Goal: Task Accomplishment & Management: Use online tool/utility

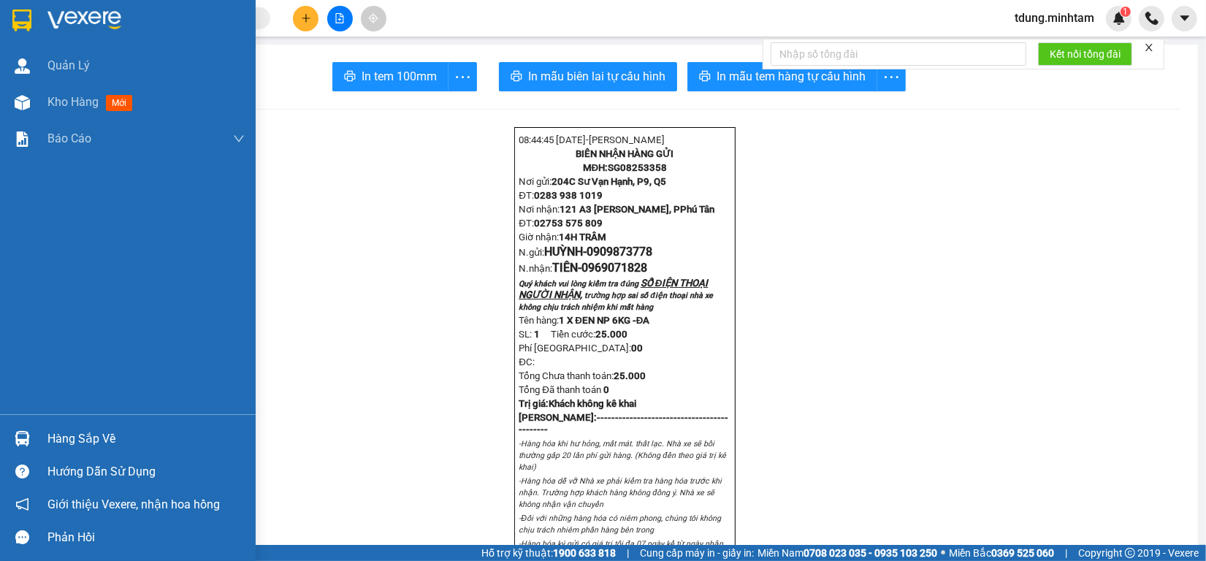
click at [48, 437] on div "Hàng sắp về" at bounding box center [145, 439] width 197 height 22
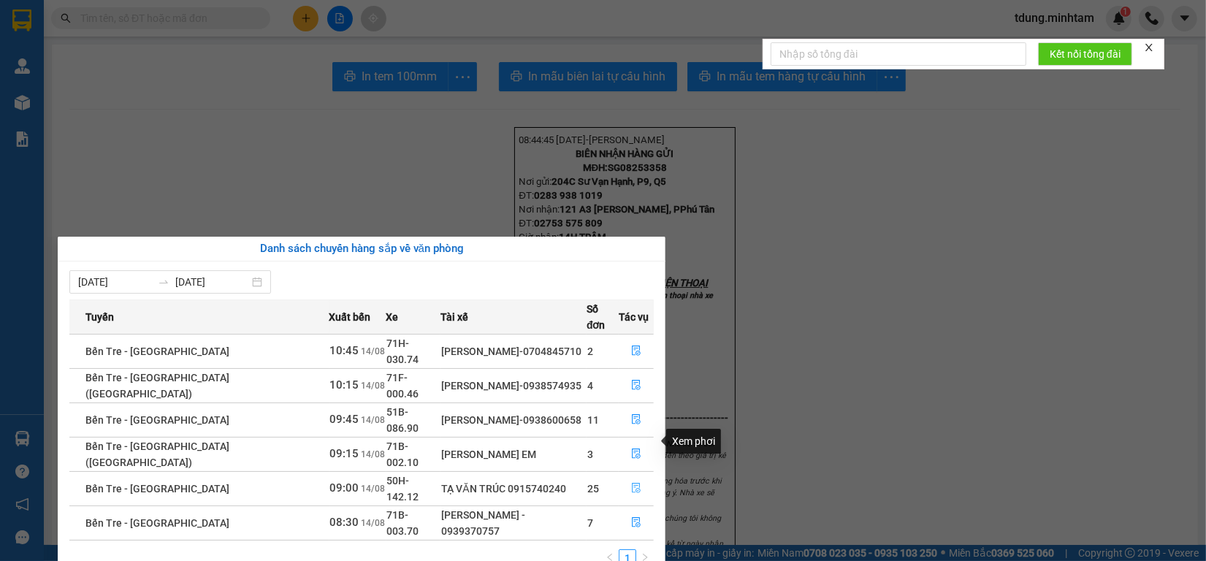
click at [634, 477] on button "button" at bounding box center [636, 488] width 34 height 23
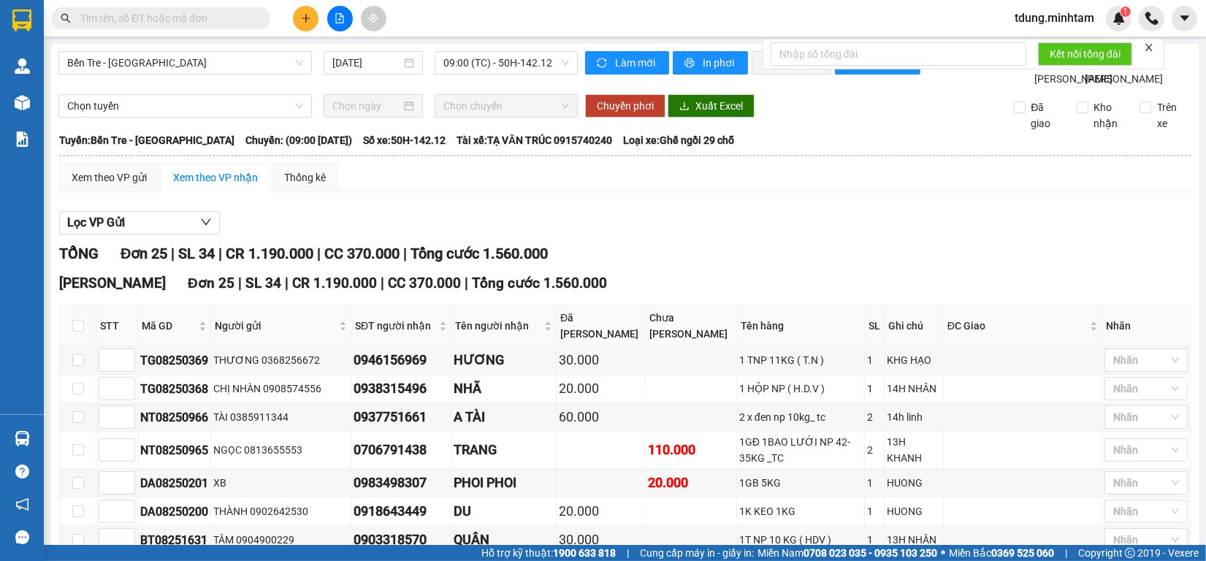
drag, startPoint x: 977, startPoint y: 289, endPoint x: 1031, endPoint y: 261, distance: 61.4
click at [1031, 235] on div "Lọc VP Gửi" at bounding box center [624, 223] width 1131 height 24
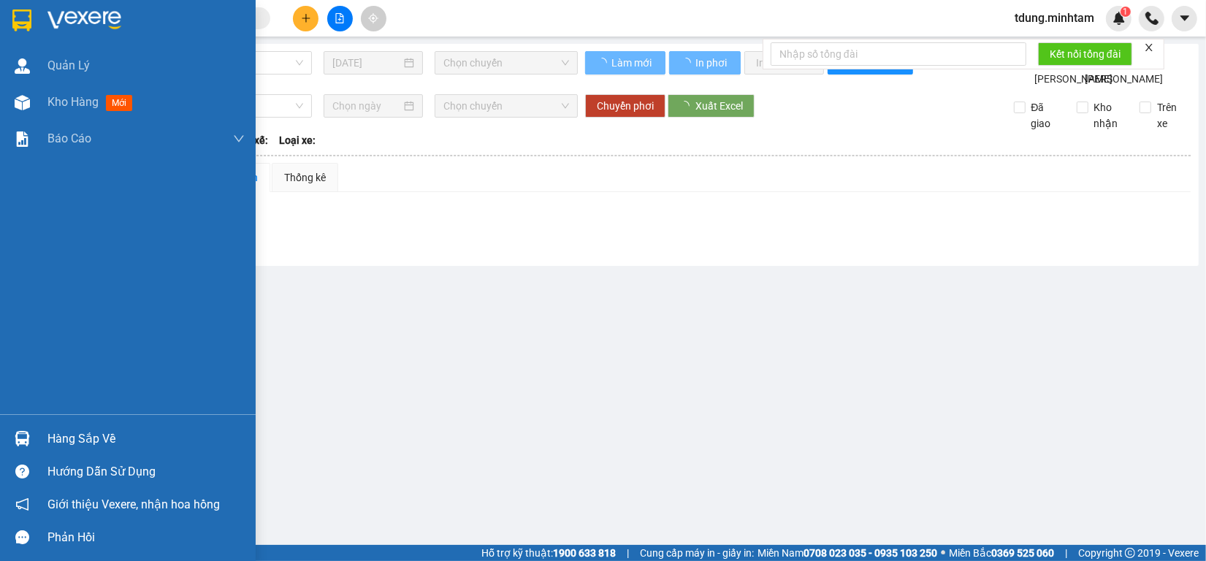
click at [62, 436] on div "Hàng sắp về" at bounding box center [145, 439] width 197 height 22
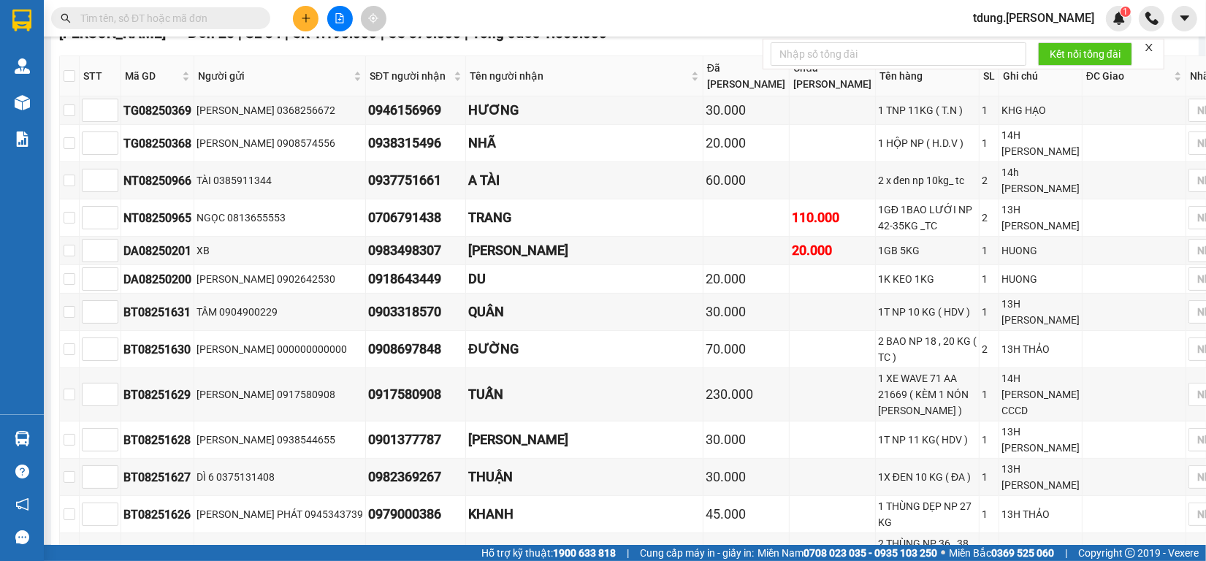
scroll to position [91, 0]
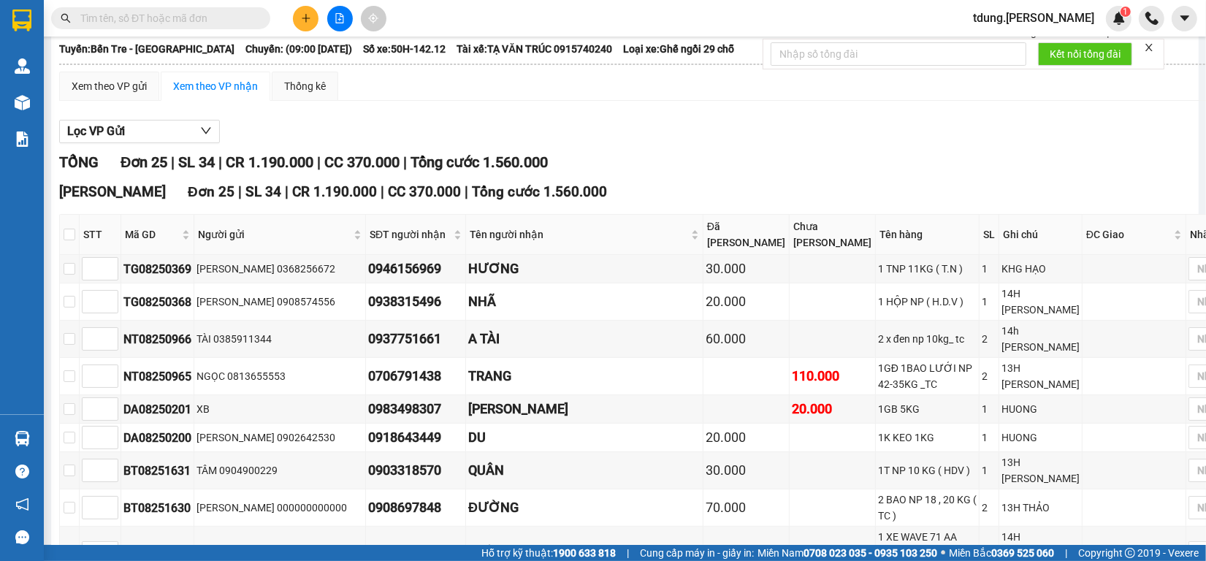
click at [337, 15] on icon "file-add" at bounding box center [340, 18] width 10 height 10
click at [231, 26] on span "Chọn tuyến" at bounding box center [185, 15] width 236 height 22
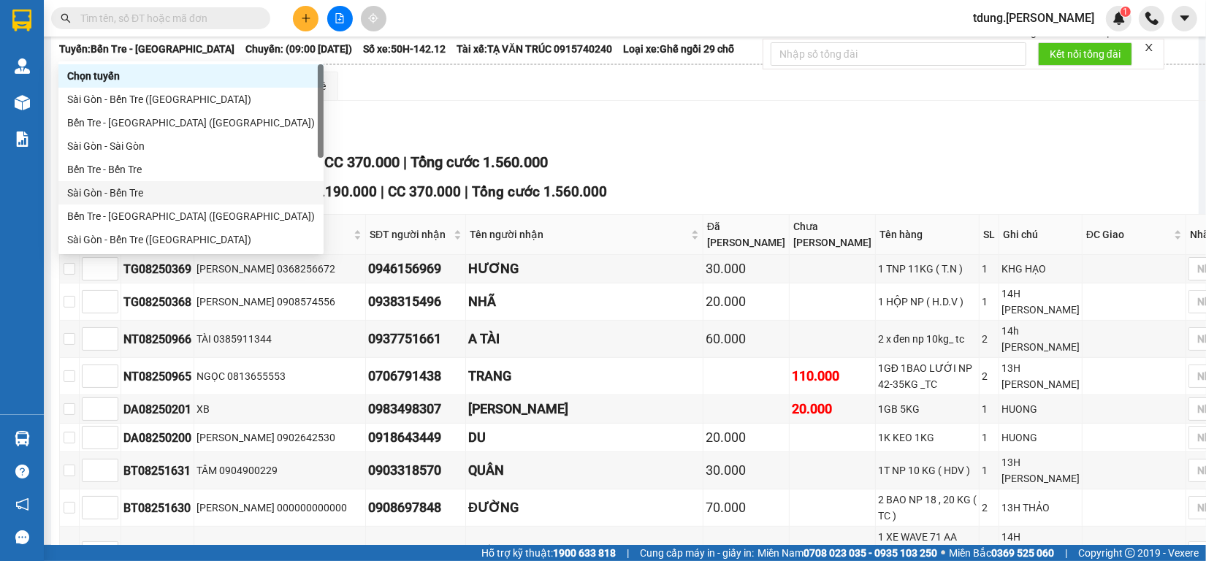
click at [115, 190] on div "Sài Gòn - Bến Tre" at bounding box center [191, 193] width 248 height 16
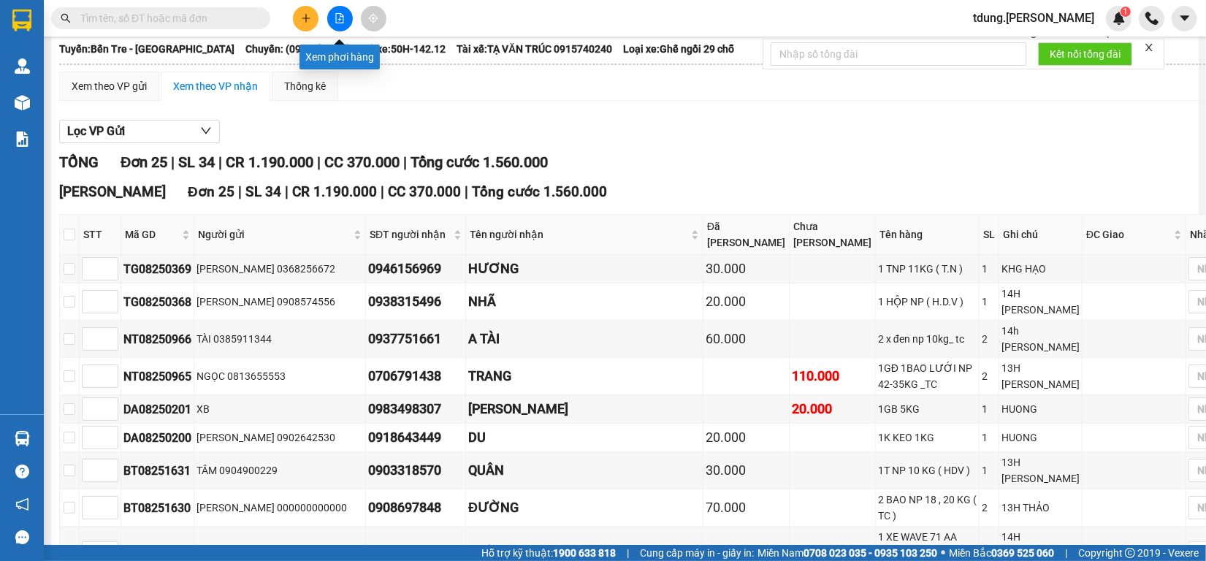
click at [338, 20] on icon "file-add" at bounding box center [340, 18] width 10 height 10
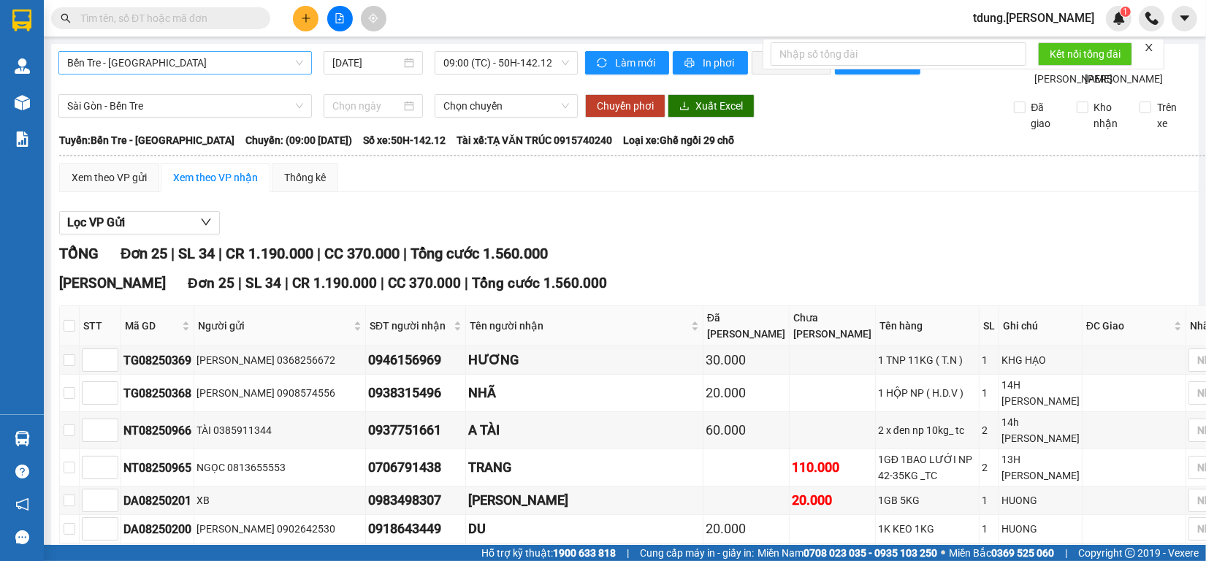
click at [228, 63] on span "Bến Tre - [GEOGRAPHIC_DATA]" at bounding box center [185, 63] width 236 height 22
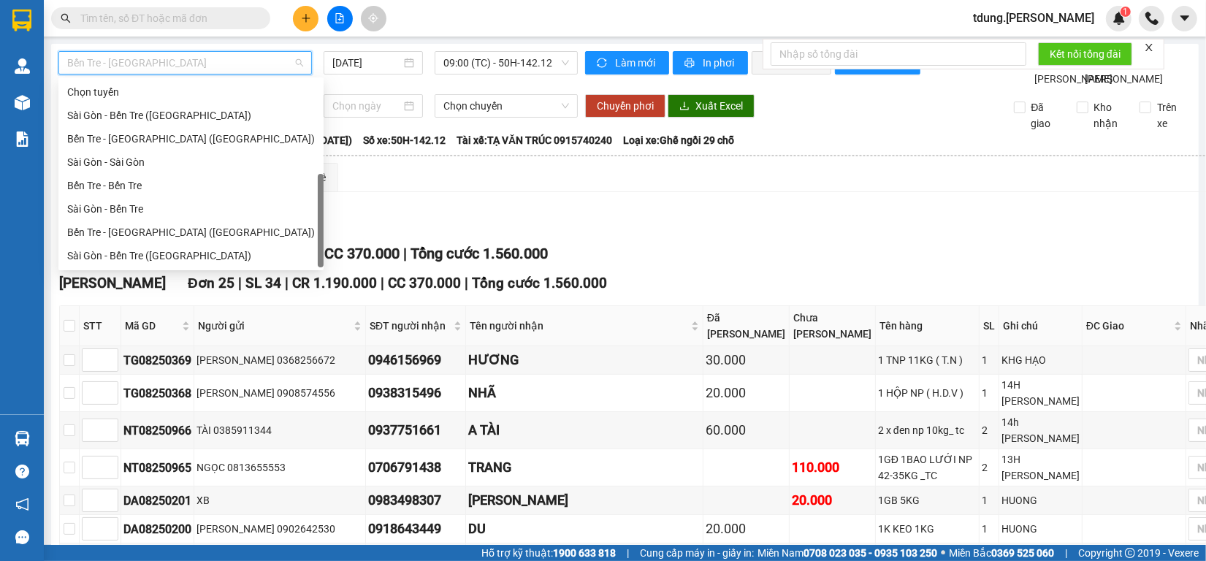
scroll to position [23, 0]
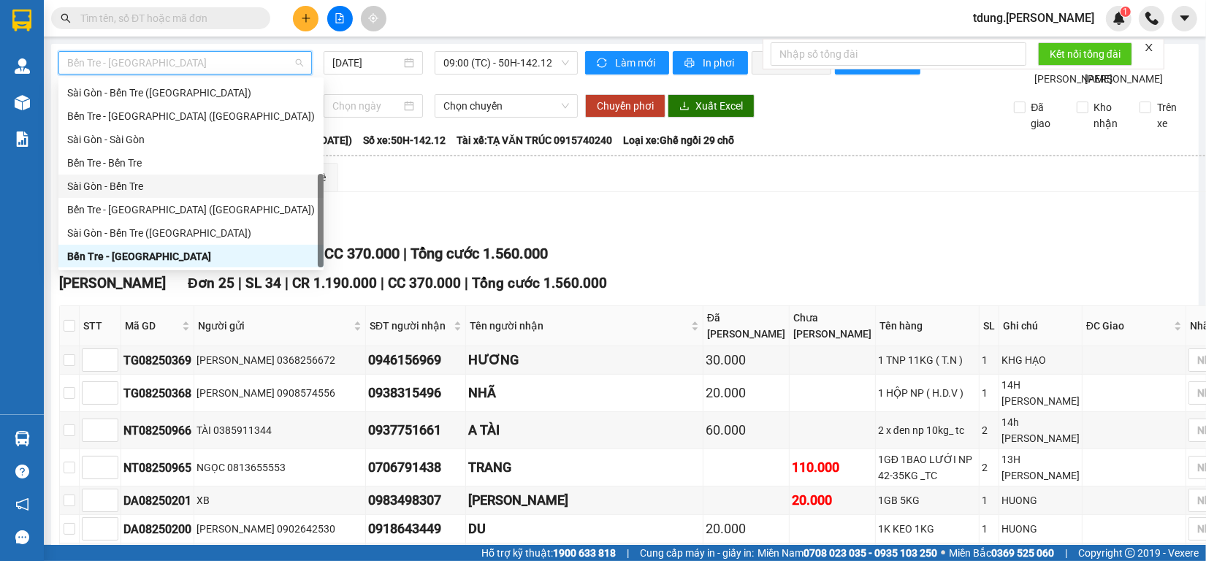
click at [115, 185] on div "Sài Gòn - Bến Tre" at bounding box center [191, 186] width 248 height 16
type input "[DATE]"
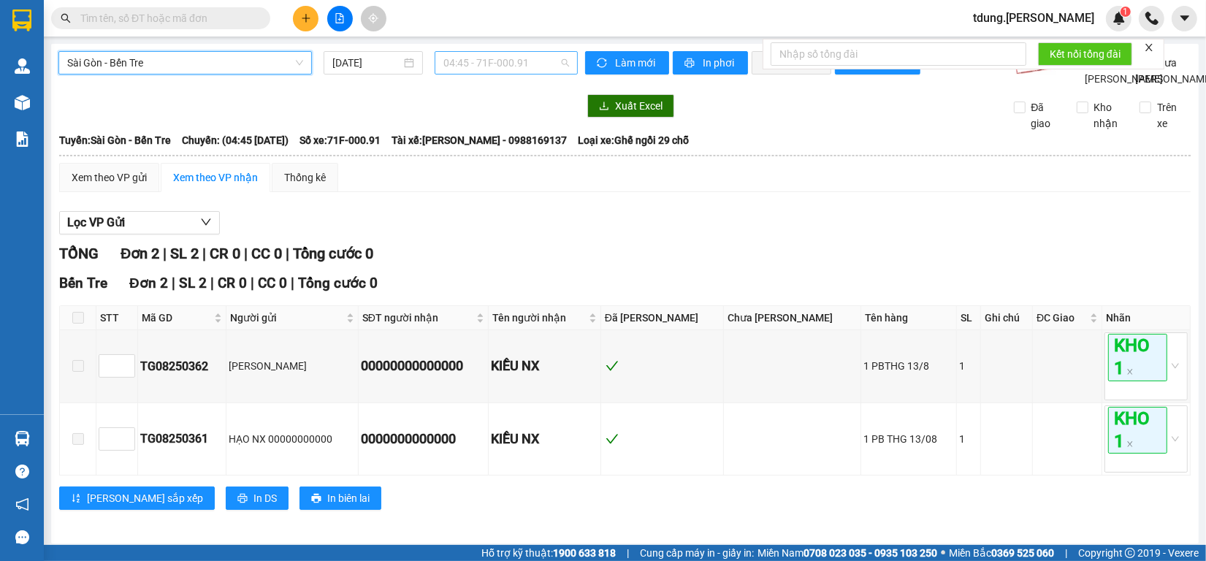
drag, startPoint x: 473, startPoint y: 70, endPoint x: 471, endPoint y: 77, distance: 7.4
click at [473, 71] on span "04:45 - 71F-000.91" at bounding box center [506, 63] width 126 height 22
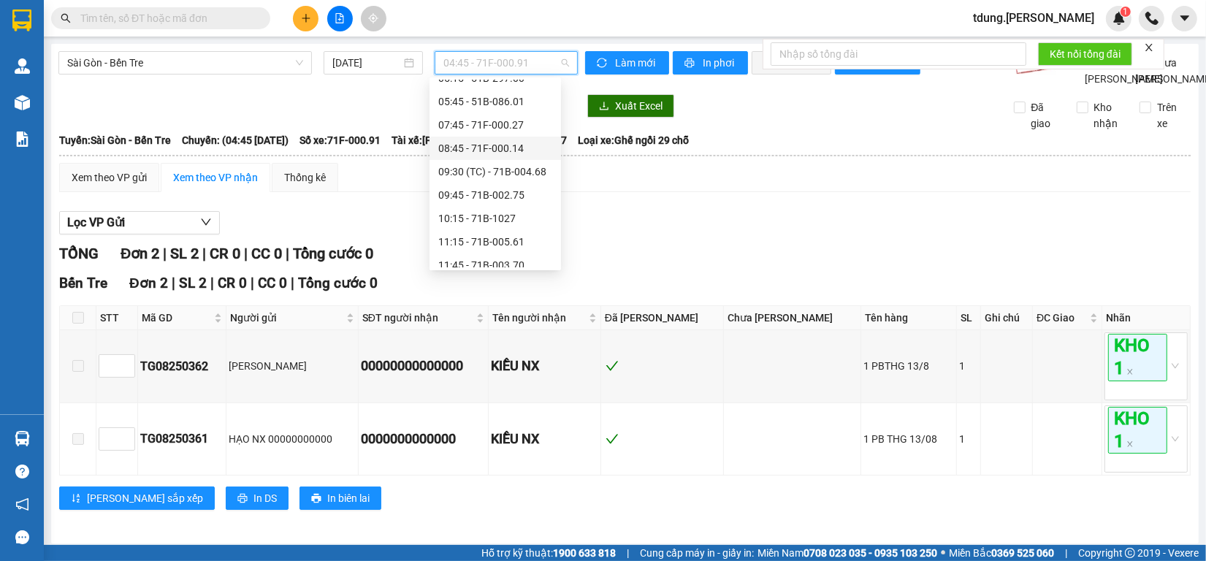
scroll to position [91, 0]
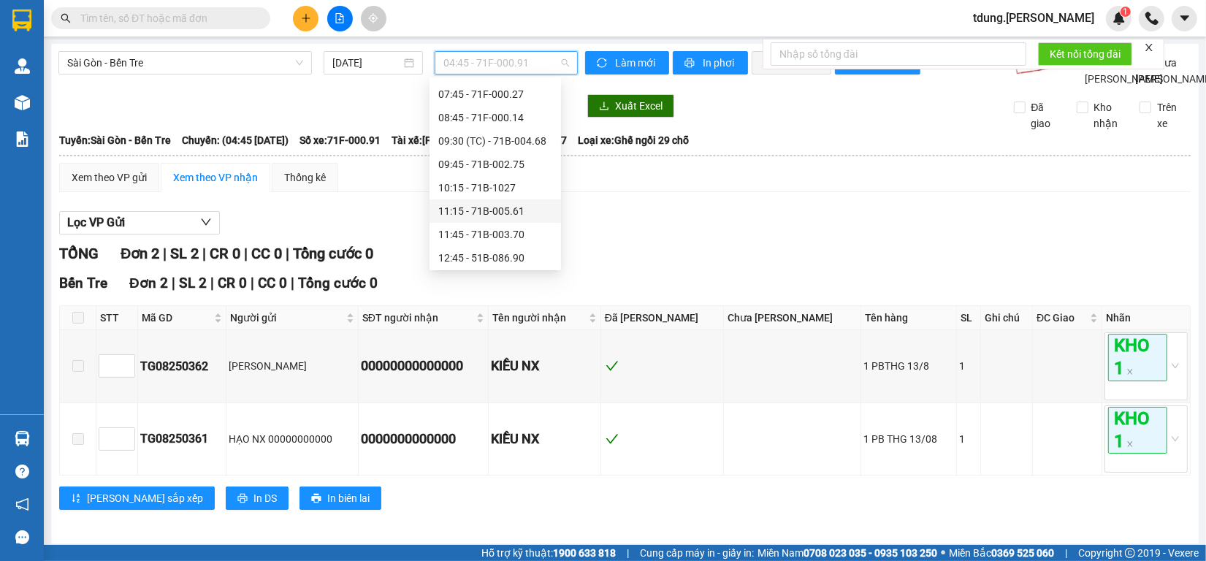
click at [462, 212] on div "11:15 - 71B-005.61" at bounding box center [495, 211] width 114 height 16
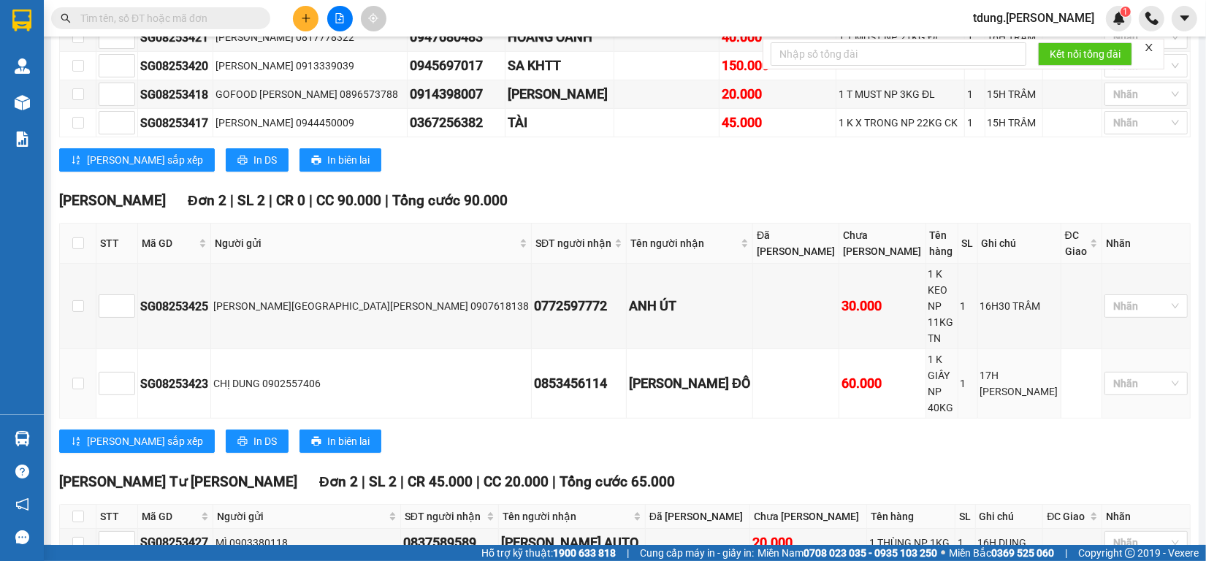
scroll to position [405, 0]
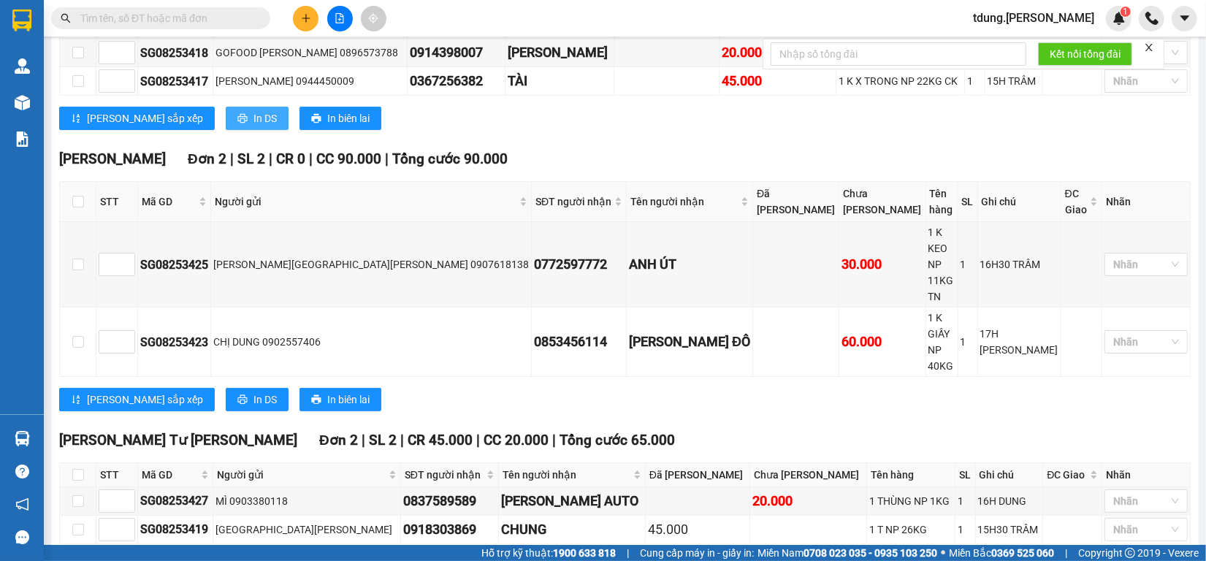
click at [253, 126] on span "In DS" at bounding box center [264, 118] width 23 height 16
click at [253, 391] on span "In DS" at bounding box center [264, 399] width 23 height 16
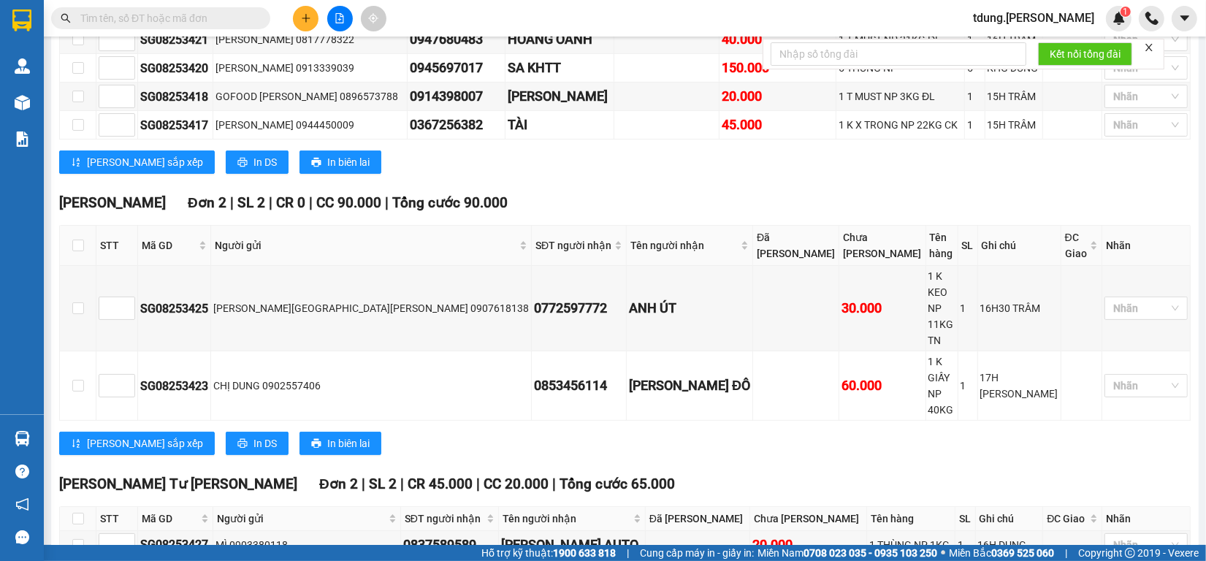
scroll to position [365, 0]
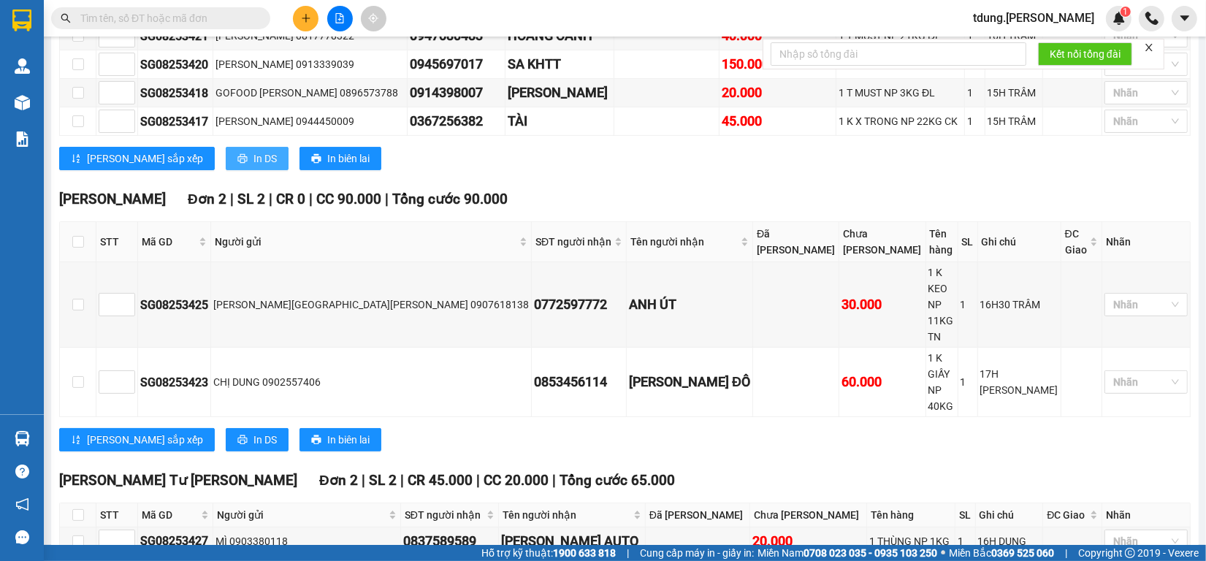
click at [253, 167] on span "In DS" at bounding box center [264, 158] width 23 height 16
click at [226, 170] on button "In DS" at bounding box center [257, 158] width 63 height 23
click at [253, 167] on span "In DS" at bounding box center [264, 158] width 23 height 16
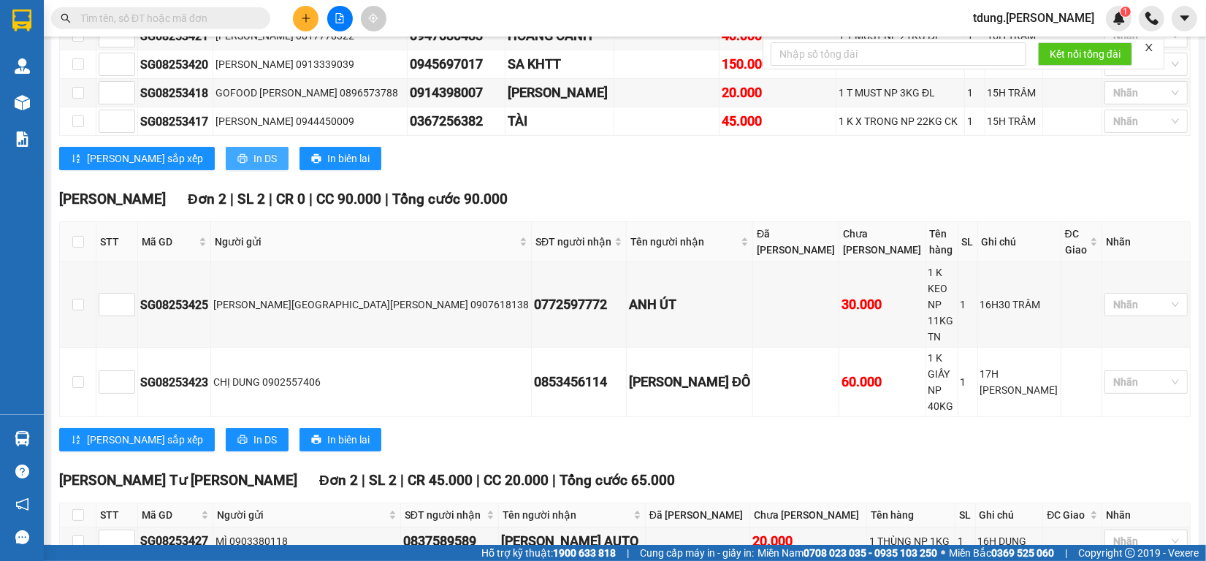
click at [253, 167] on span "In DS" at bounding box center [264, 158] width 23 height 16
click at [1031, 18] on span "tdung.minhtam" at bounding box center [1033, 18] width 145 height 18
click at [1049, 12] on span "tdung.minhtam" at bounding box center [1033, 18] width 145 height 18
click at [1034, 48] on span "Đăng xuất" at bounding box center [1060, 45] width 74 height 16
